Goal: Task Accomplishment & Management: Complete application form

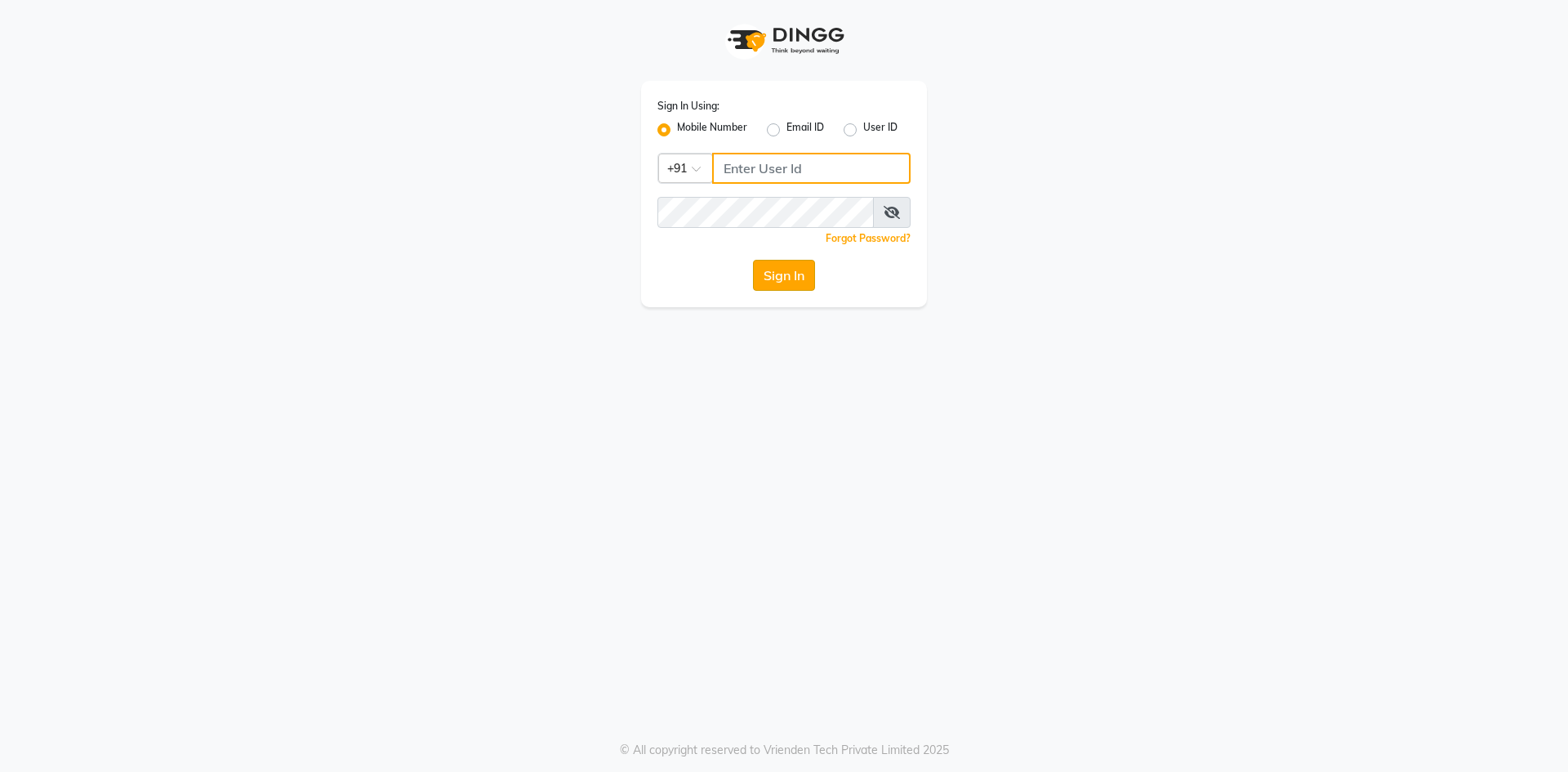
type input "9175267929"
click at [780, 276] on button "Sign In" at bounding box center [783, 275] width 62 height 31
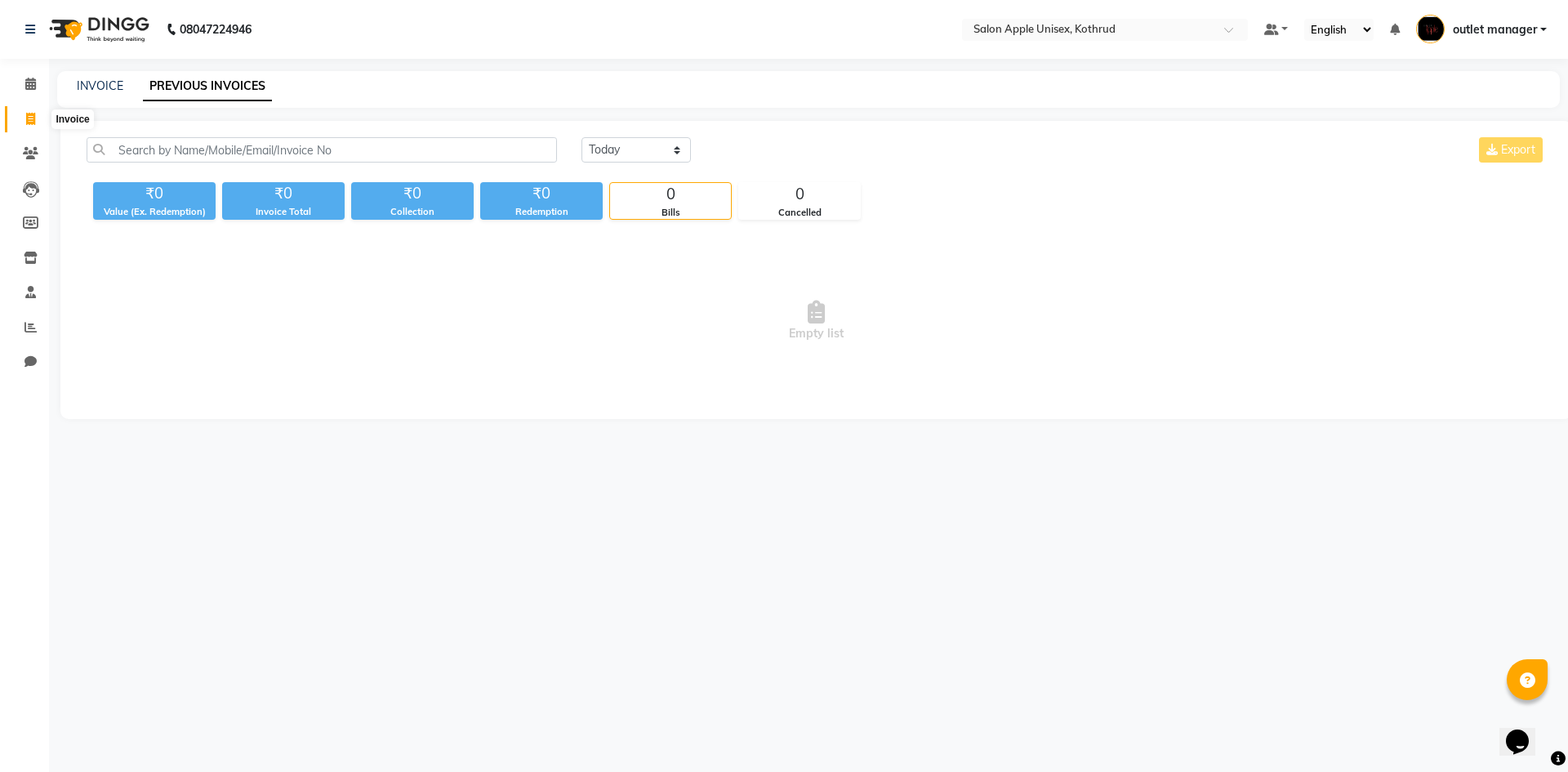
click at [18, 120] on span at bounding box center [31, 120] width 29 height 19
select select "139"
select select "service"
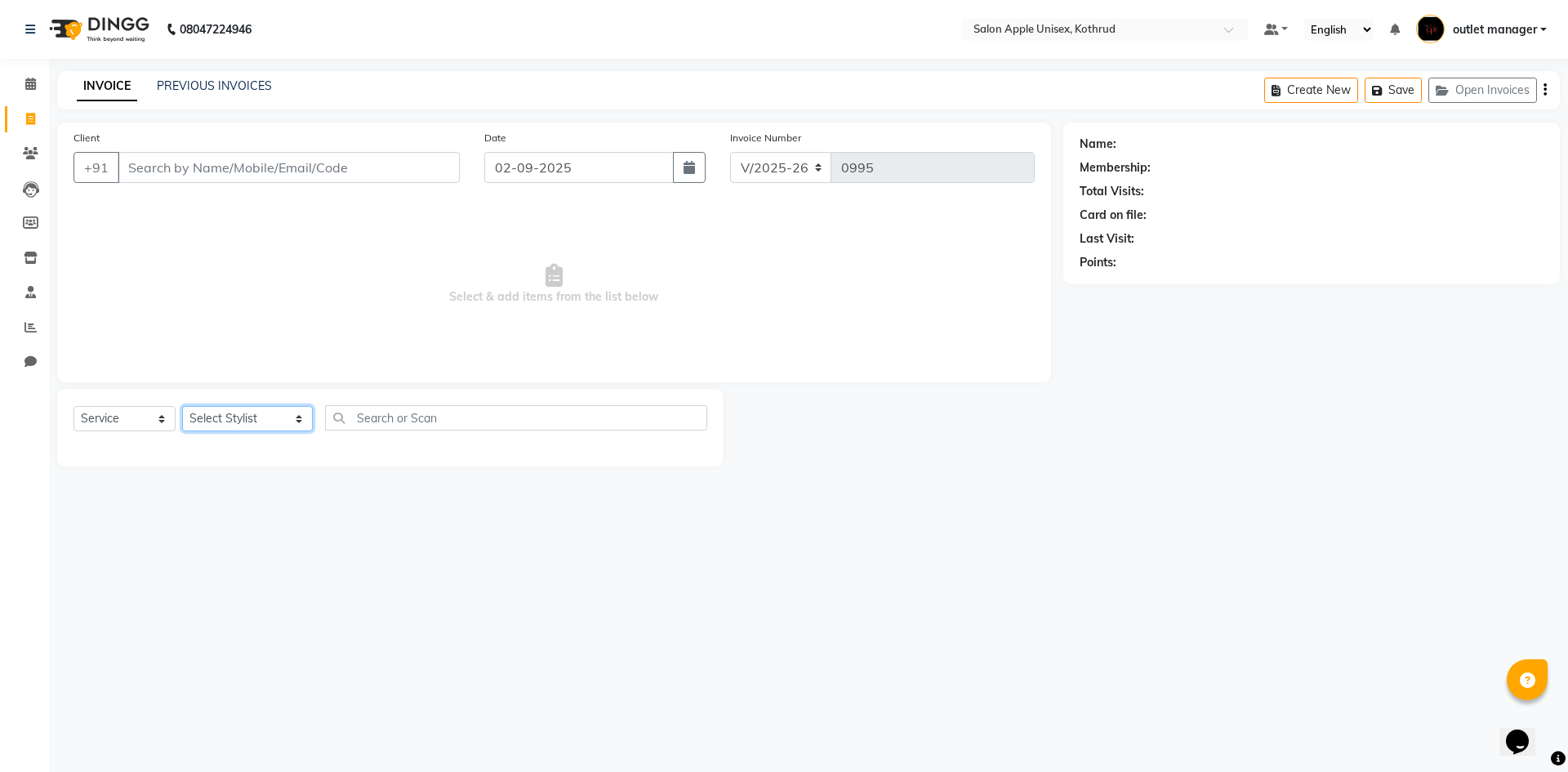
click at [267, 416] on select "Select Stylist [PERSON_NAME] [PERSON_NAME] [PERSON_NAME] outlet manager [PERSON…" at bounding box center [247, 418] width 131 height 25
select select "76425"
click at [182, 405] on select "Select Stylist [PERSON_NAME] [PERSON_NAME] [PERSON_NAME] outlet manager [PERSON…" at bounding box center [247, 418] width 131 height 25
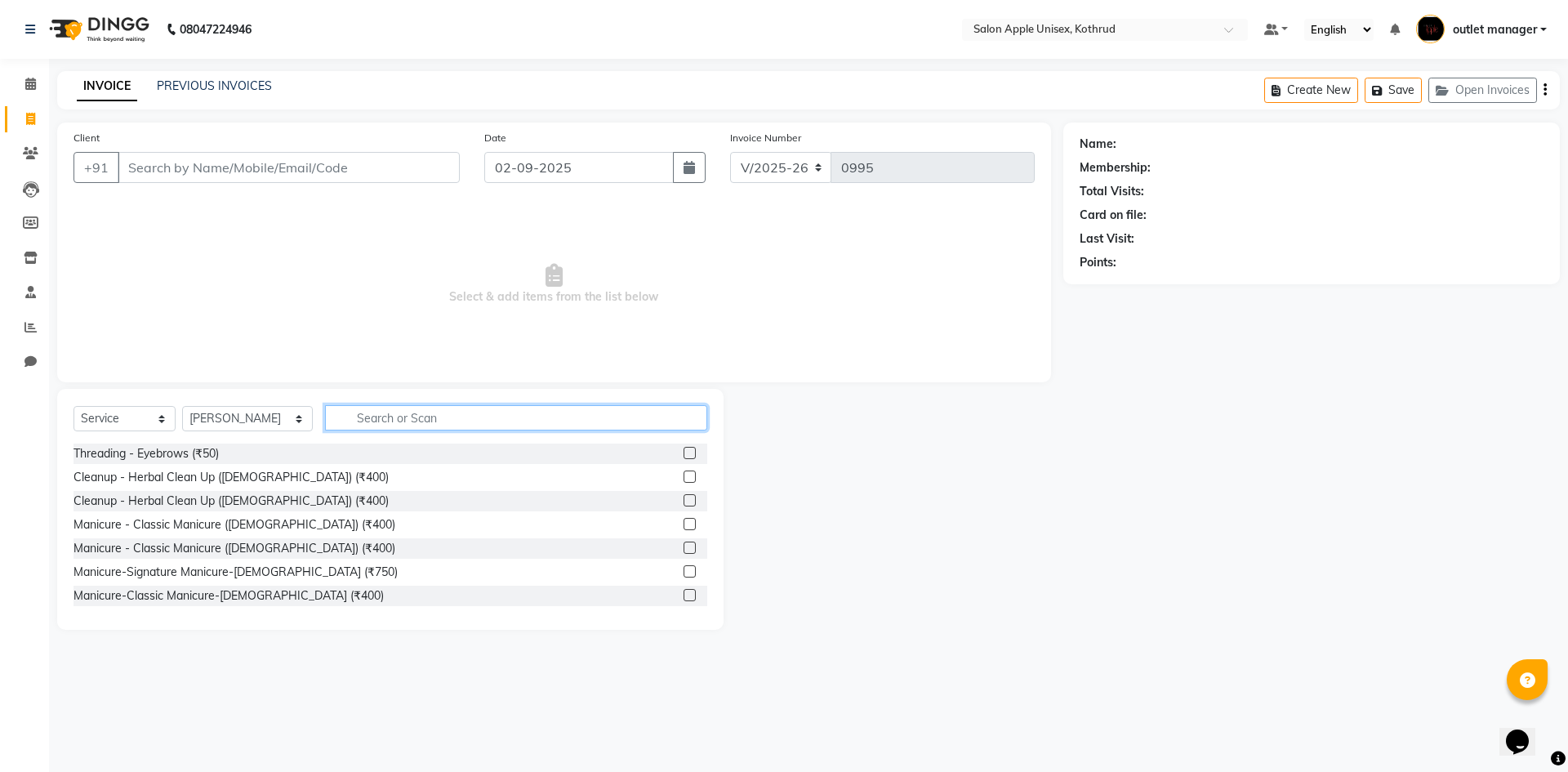
click at [351, 422] on input "text" at bounding box center [516, 418] width 382 height 25
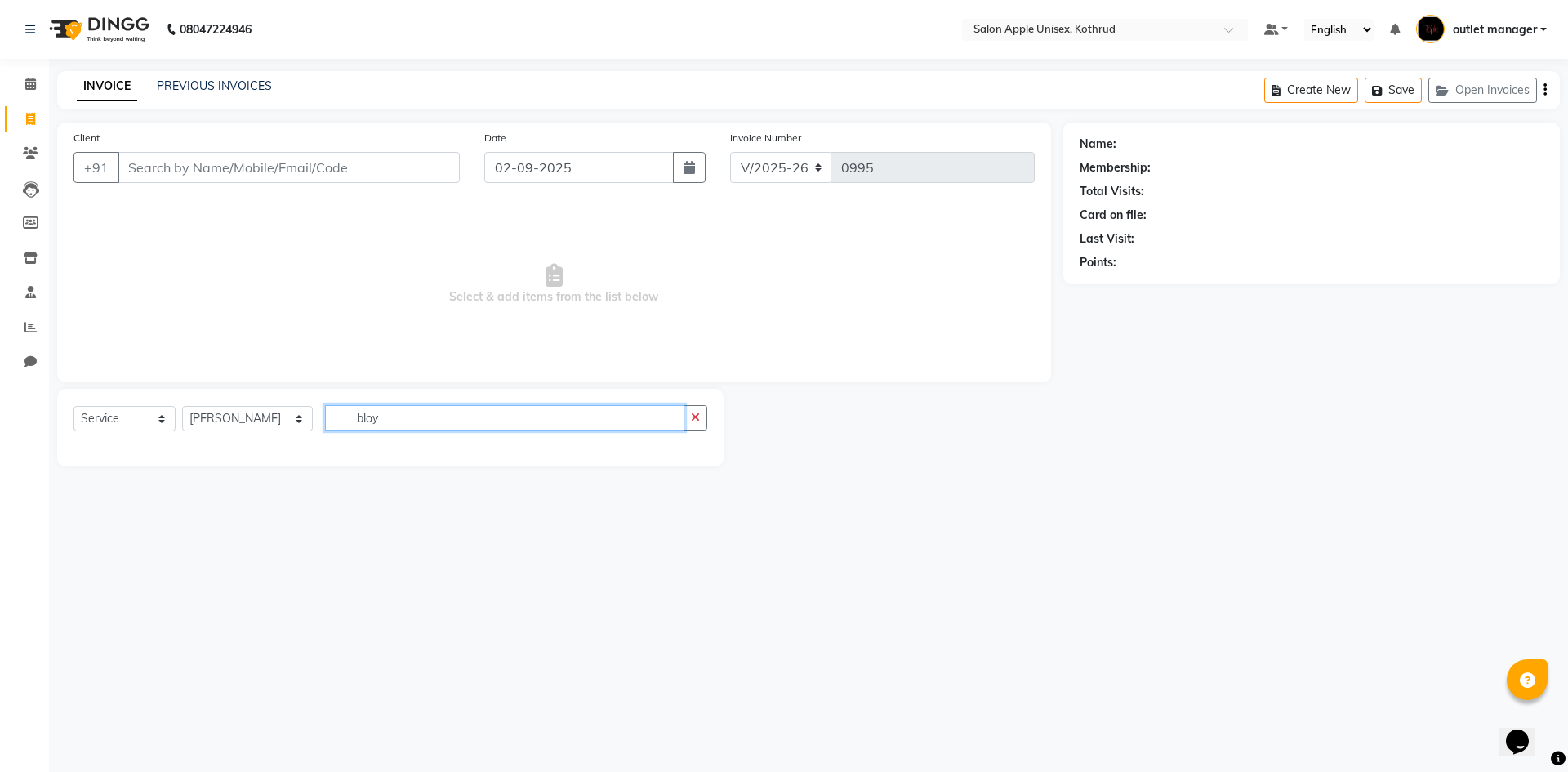
click at [357, 418] on input "bloy" at bounding box center [504, 418] width 359 height 25
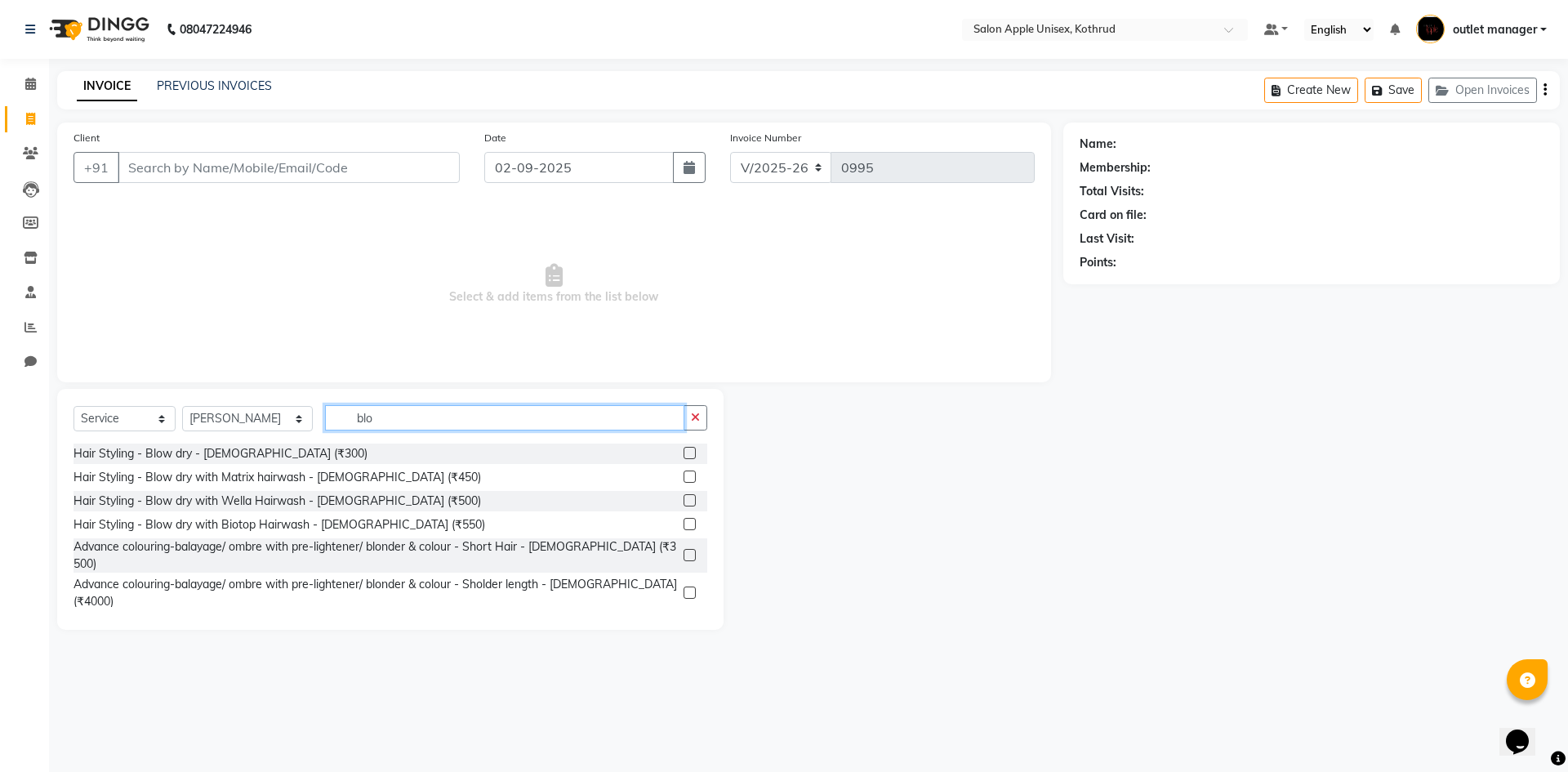
type input "blo"
click at [684, 453] on label at bounding box center [689, 452] width 12 height 12
click at [684, 453] on input "checkbox" at bounding box center [688, 453] width 10 height 10
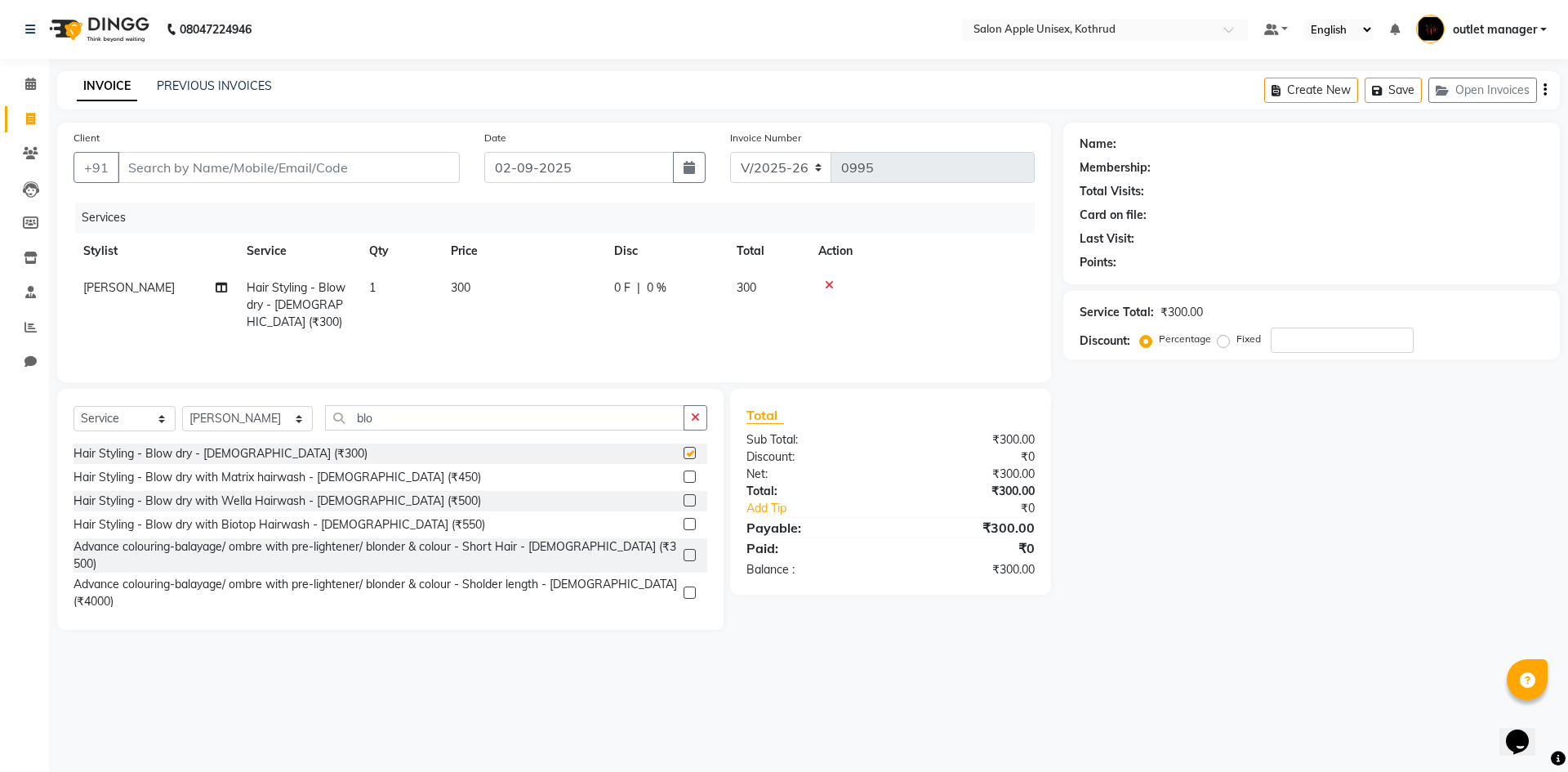
checkbox input "false"
click at [1236, 341] on label "Fixed" at bounding box center [1248, 339] width 24 height 15
click at [1226, 341] on input "Fixed" at bounding box center [1227, 339] width 11 height 11
radio input "true"
click at [1302, 336] on input "number" at bounding box center [1342, 340] width 143 height 25
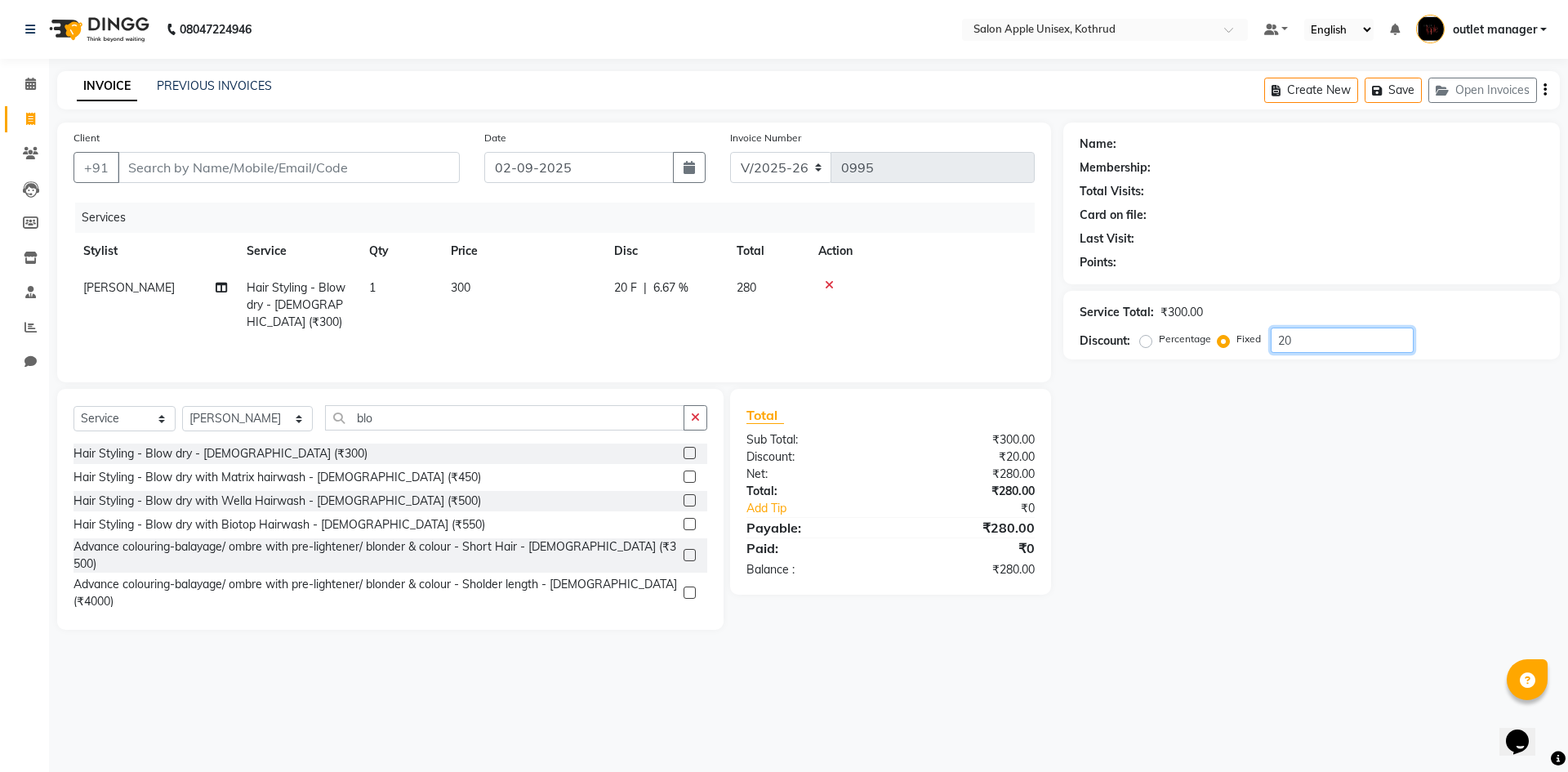
click at [1302, 338] on input "20" at bounding box center [1342, 340] width 143 height 25
type input "20"
click at [263, 166] on input "Client" at bounding box center [289, 167] width 342 height 31
drag, startPoint x: 156, startPoint y: 187, endPoint x: 156, endPoint y: 172, distance: 15.0
click at [156, 182] on div "Client +91" at bounding box center [266, 162] width 411 height 67
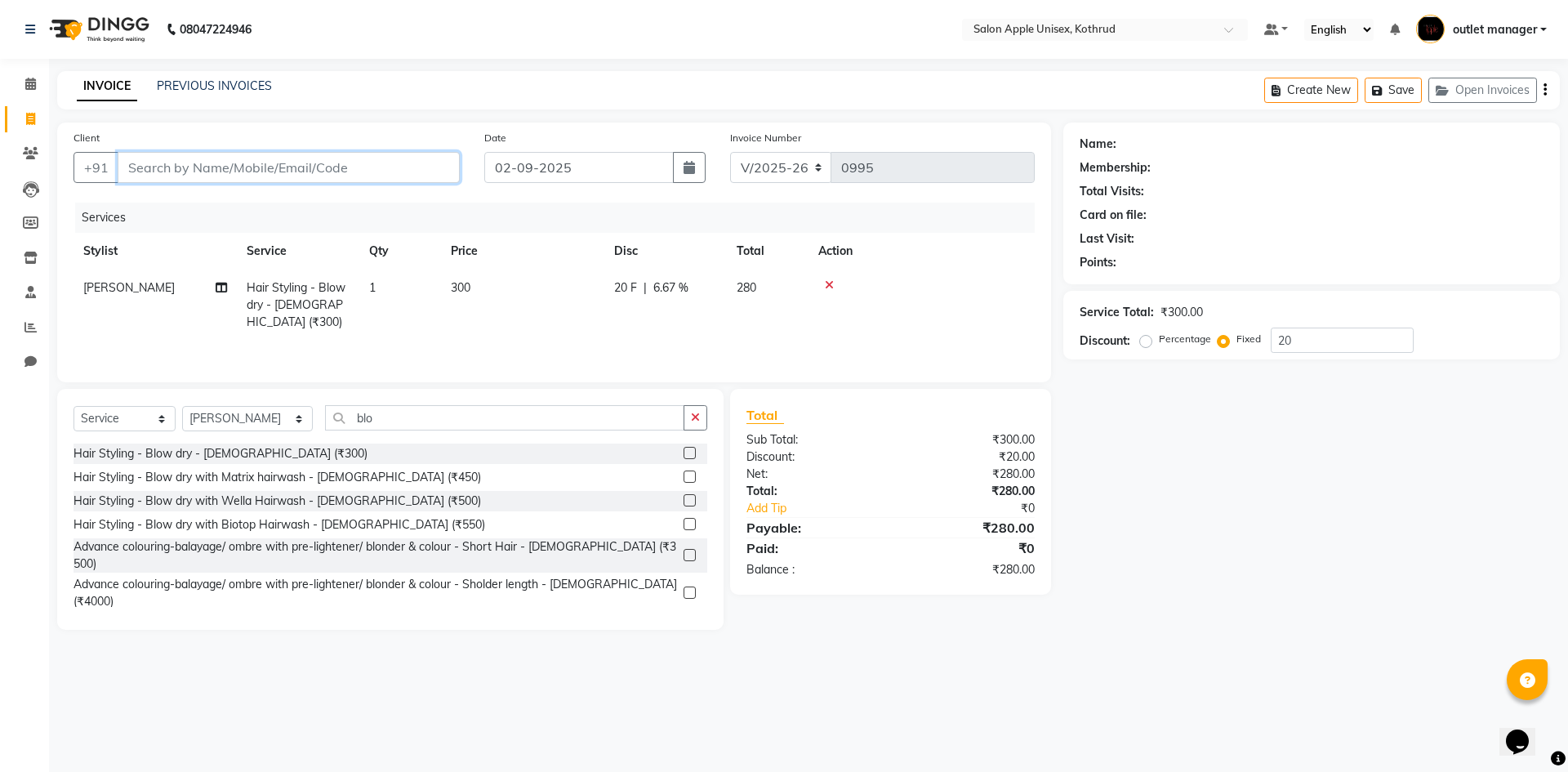
click at [154, 171] on input "Client" at bounding box center [289, 167] width 342 height 31
type input "9"
radio input "true"
type input "0"
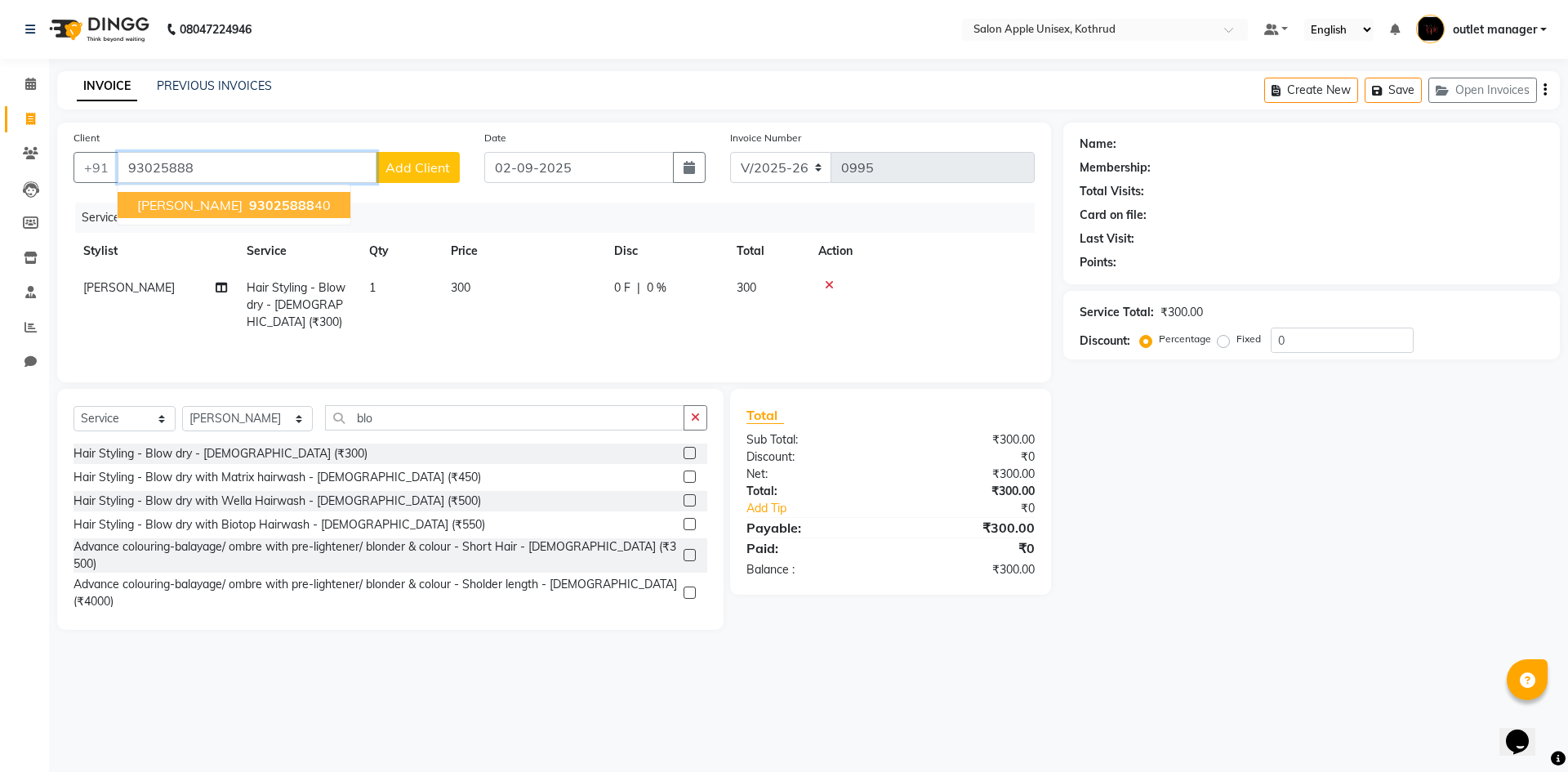
click at [162, 202] on span "[PERSON_NAME]" at bounding box center [190, 205] width 106 height 17
type input "9302588840"
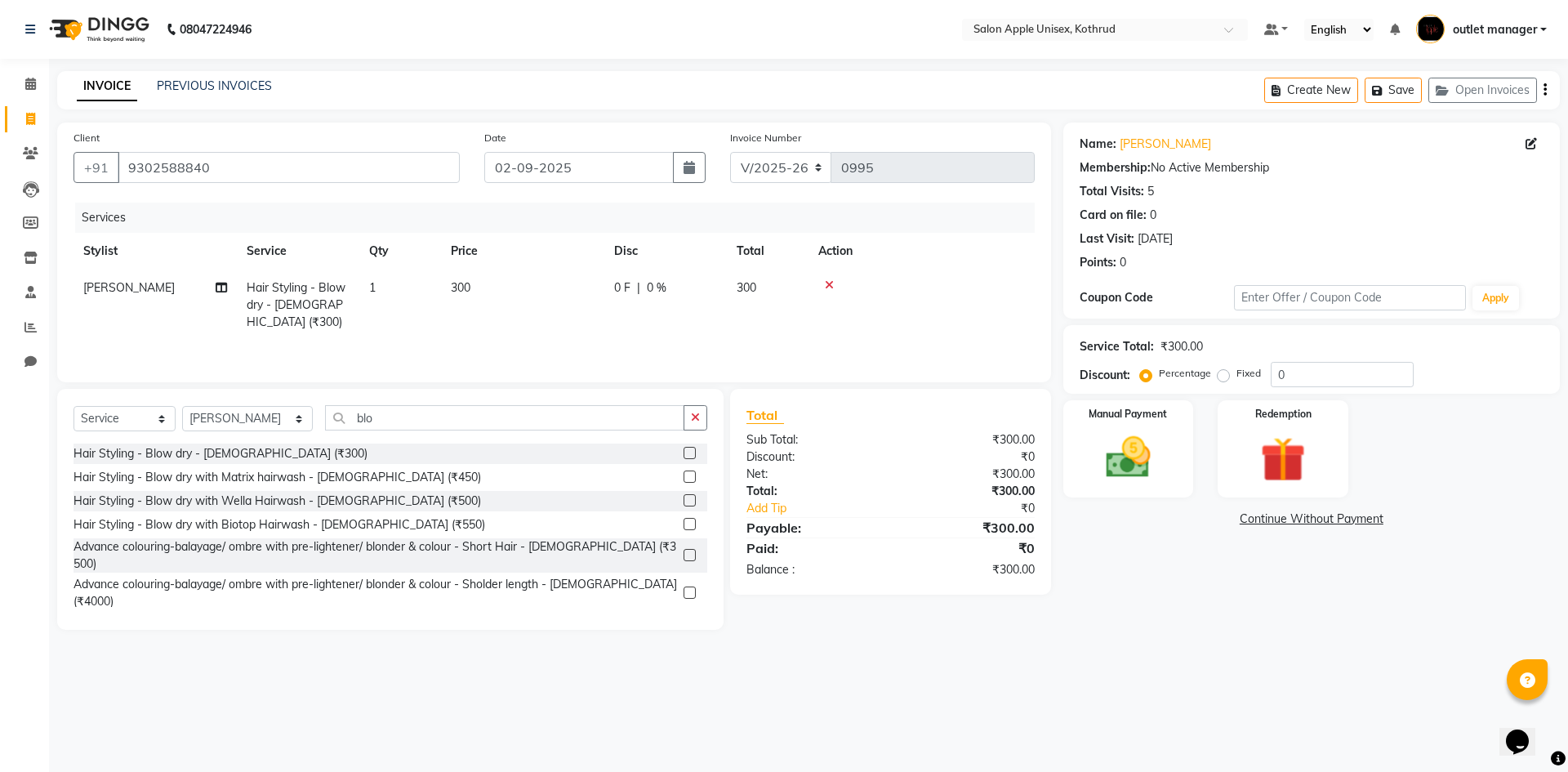
click at [1236, 380] on label "Fixed" at bounding box center [1248, 373] width 24 height 15
click at [1225, 379] on input "Fixed" at bounding box center [1227, 373] width 11 height 11
radio input "true"
click at [1337, 383] on input "0" at bounding box center [1342, 374] width 143 height 25
click at [1318, 371] on input "20" at bounding box center [1342, 374] width 143 height 25
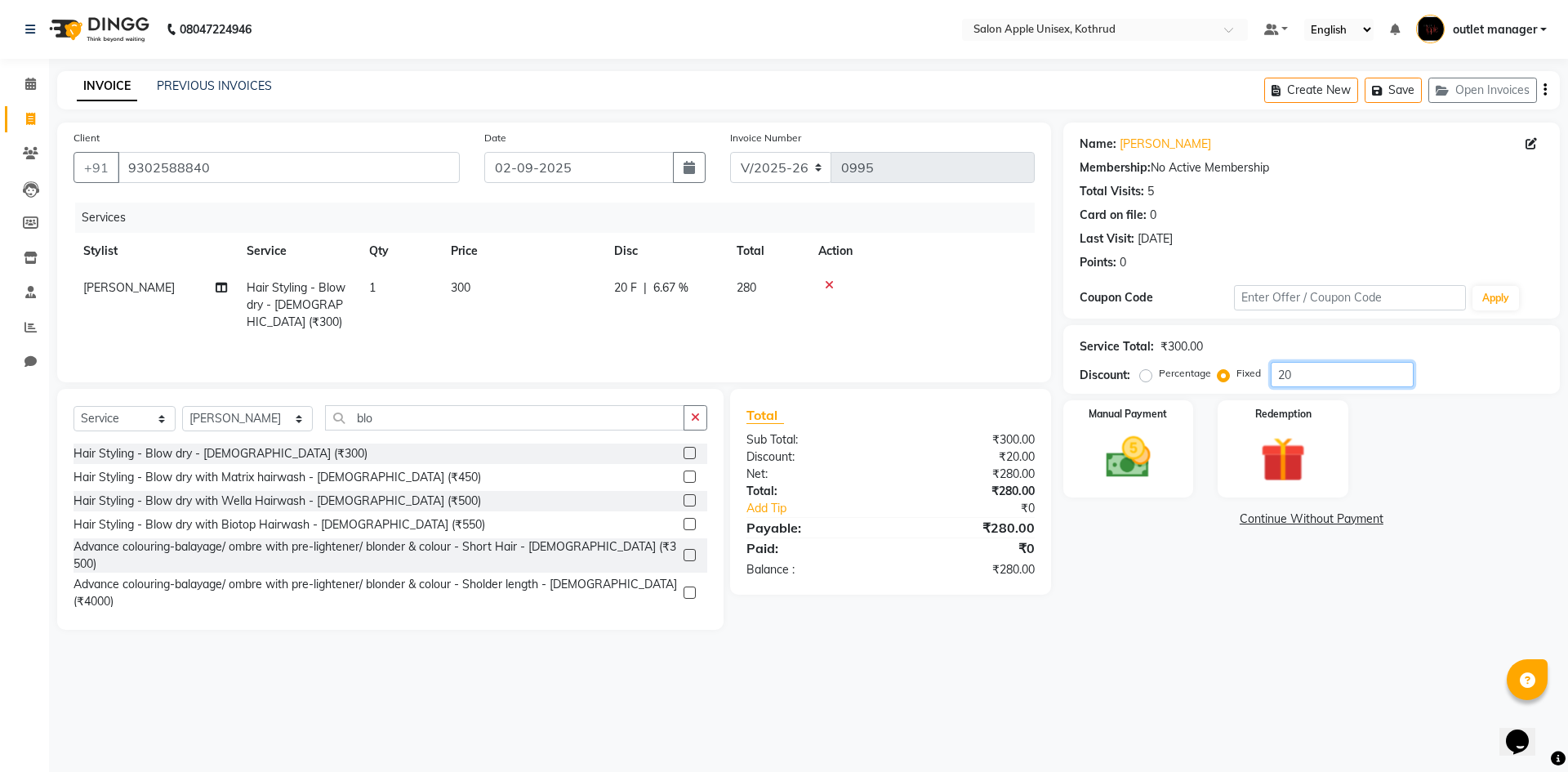
type input "2"
type input "50"
click at [1159, 372] on label "Percentage" at bounding box center [1185, 373] width 52 height 15
click at [1148, 372] on input "Percentage" at bounding box center [1149, 373] width 11 height 11
radio input "true"
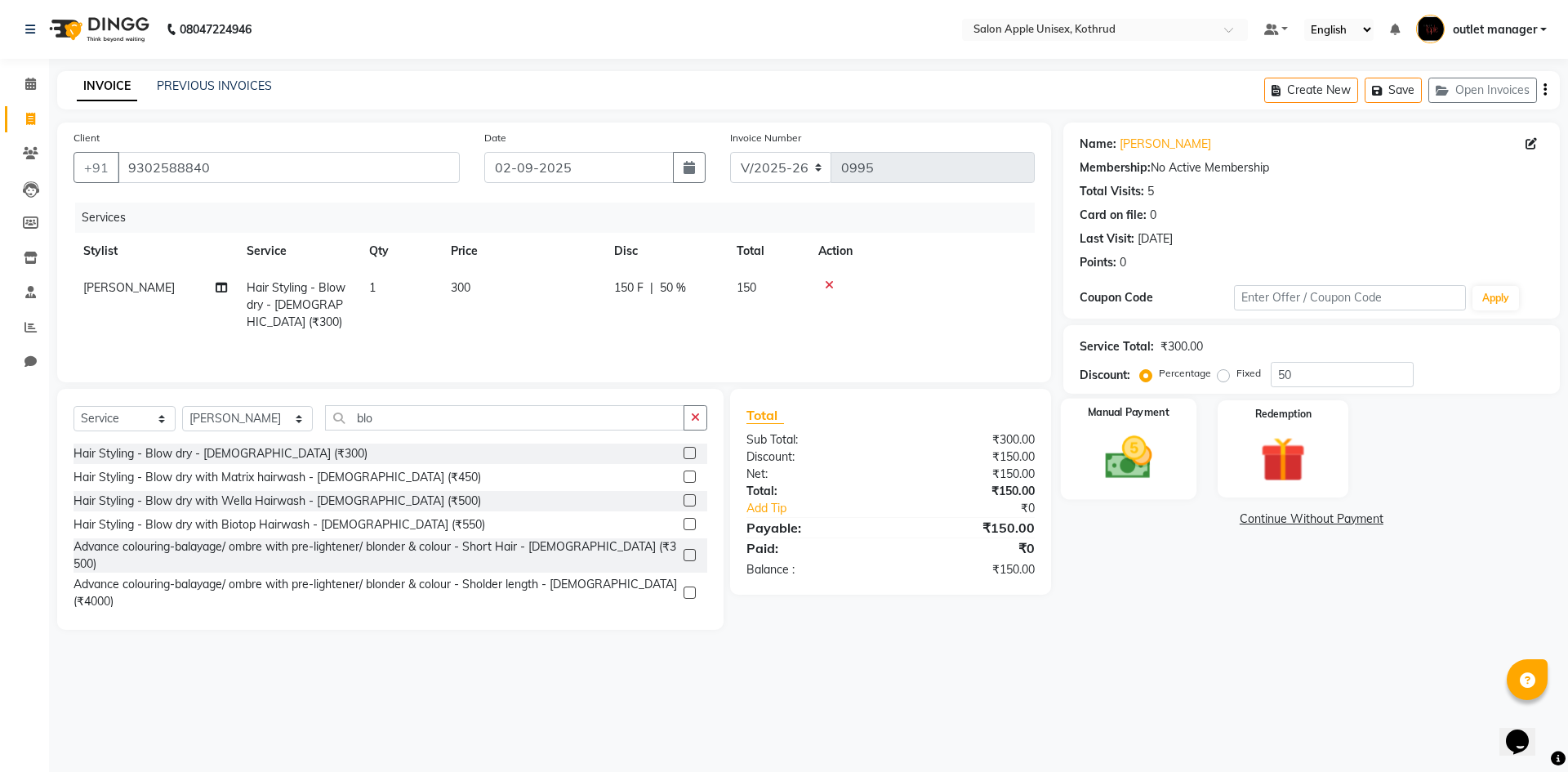
click at [1139, 434] on img at bounding box center [1128, 457] width 76 height 54
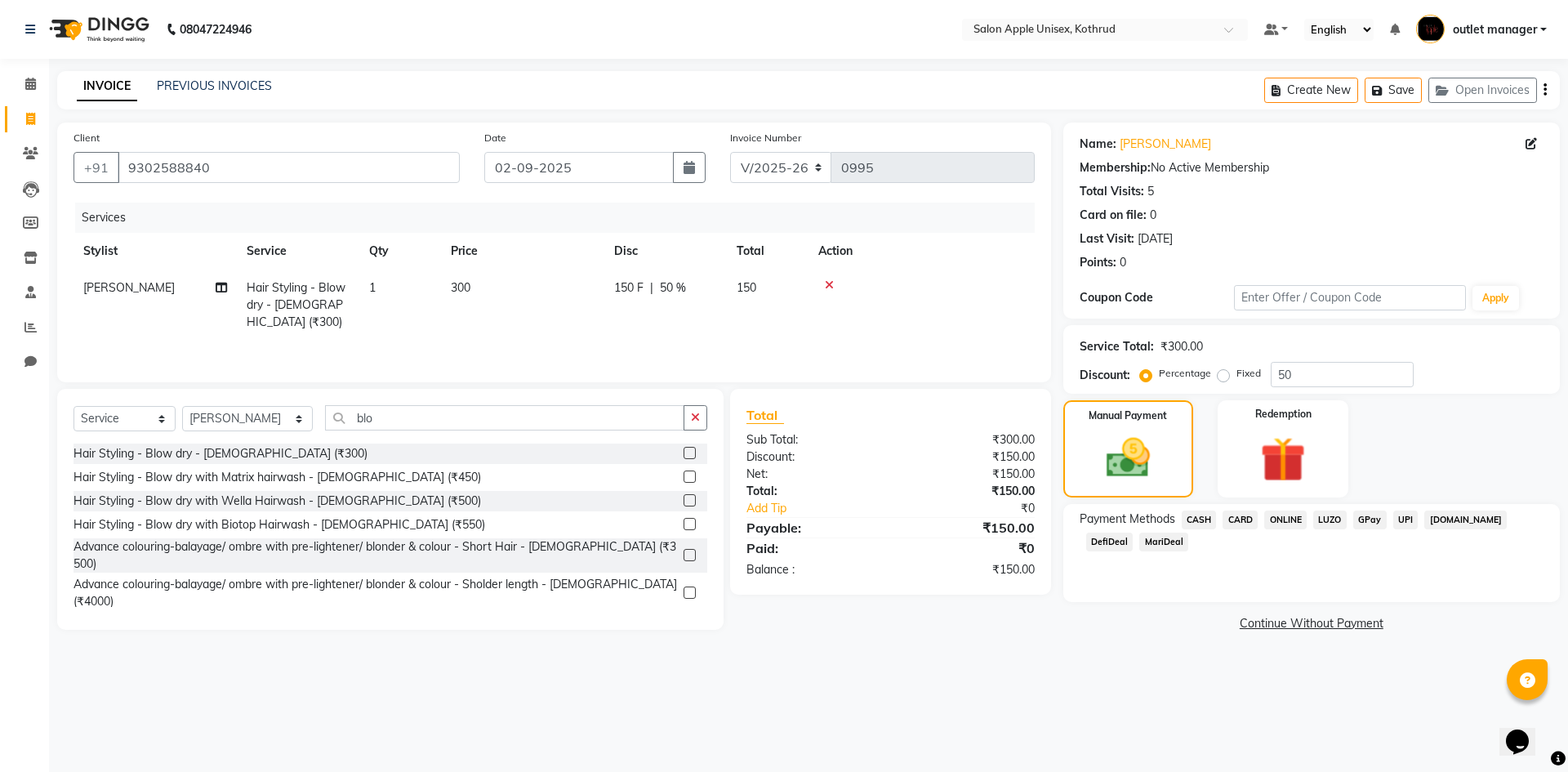
click at [1285, 520] on span "ONLINE" at bounding box center [1285, 520] width 43 height 19
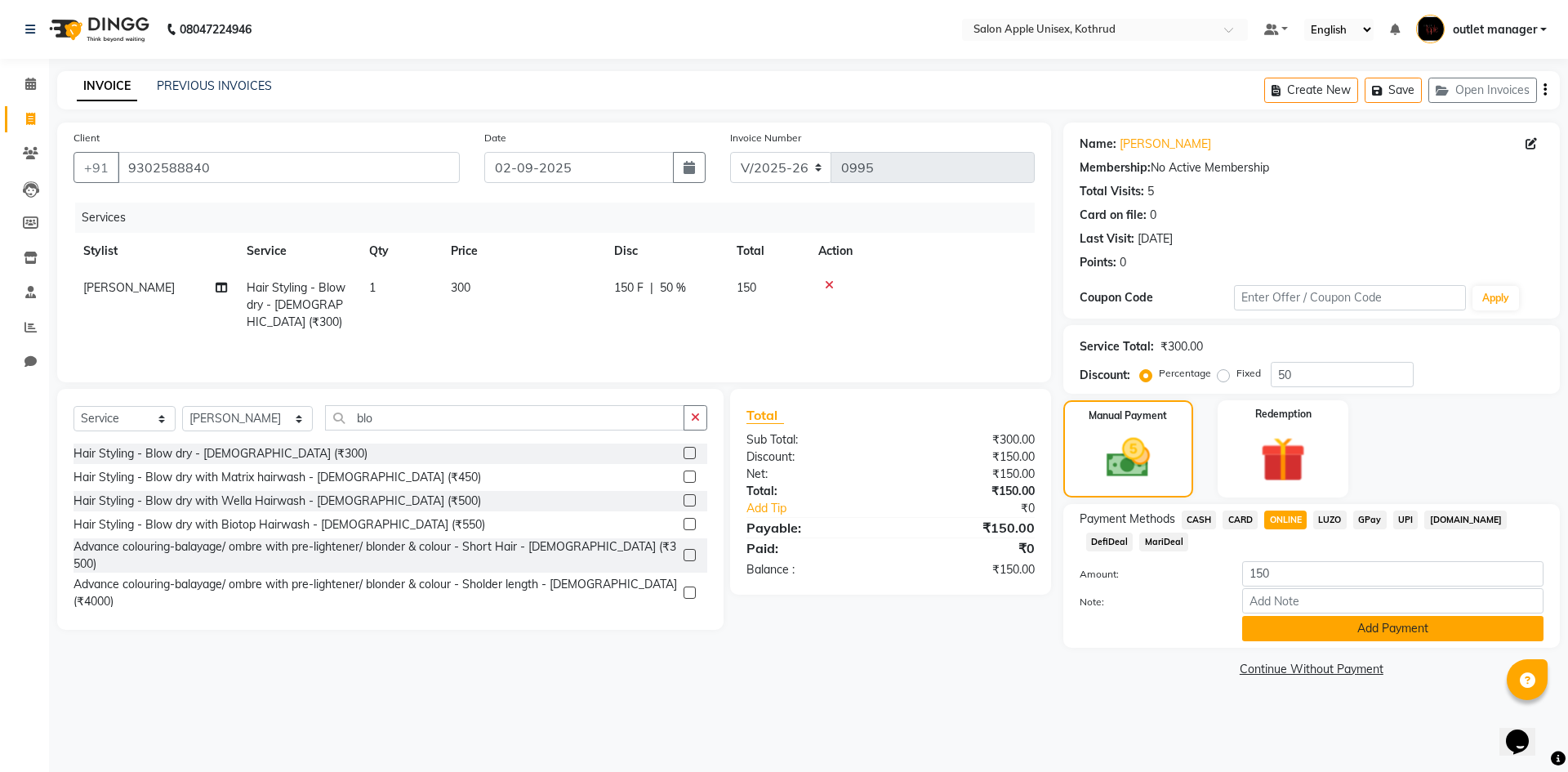
click at [1301, 628] on button "Add Payment" at bounding box center [1393, 628] width 302 height 25
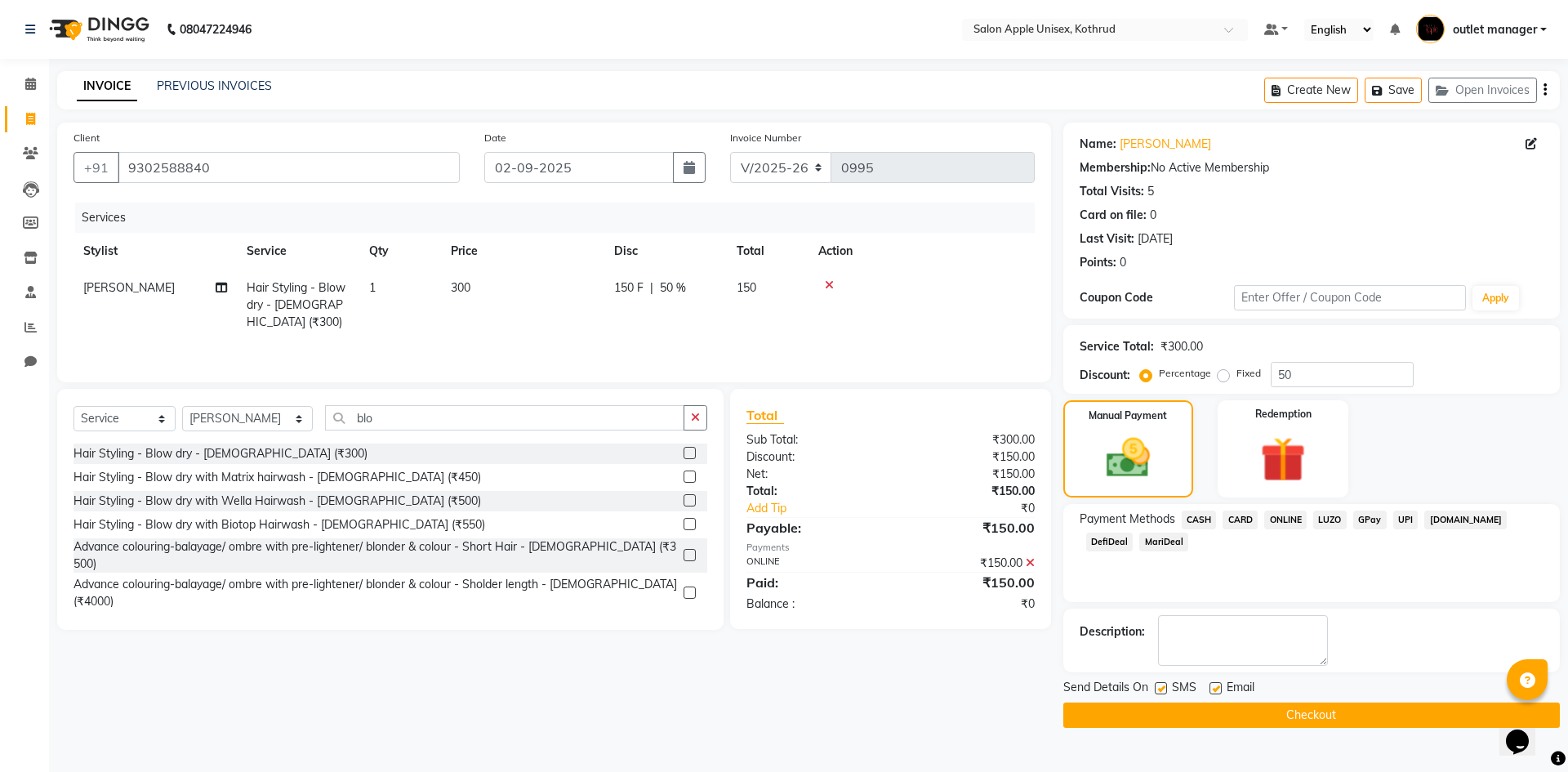
click at [1254, 714] on button "Checkout" at bounding box center [1311, 714] width 496 height 25
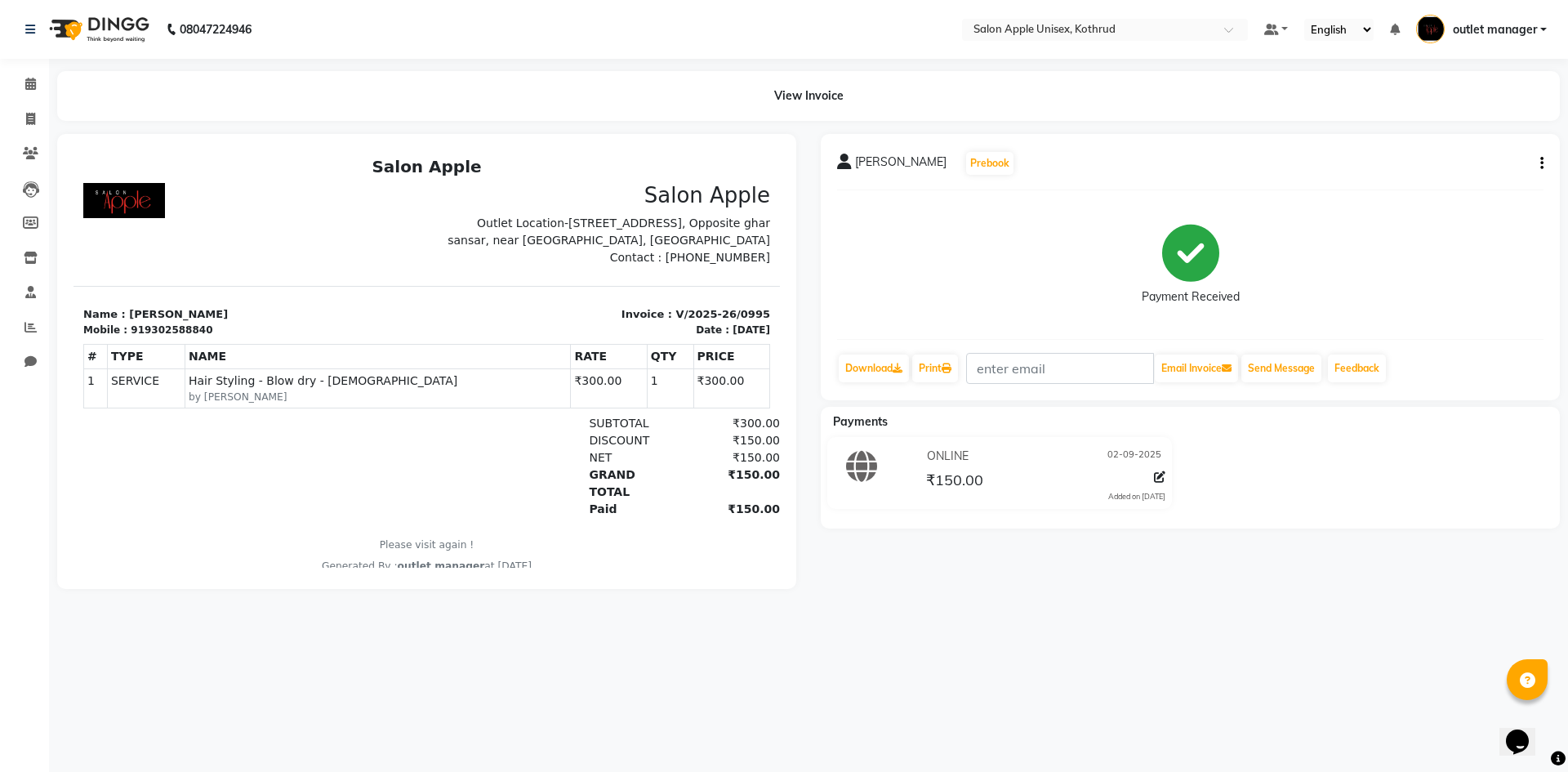
click at [543, 37] on nav "08047224946 Select Location × Salon Apple Unisex, Kothrud Default Panel My Pane…" at bounding box center [784, 29] width 1568 height 58
